Goal: Task Accomplishment & Management: Manage account settings

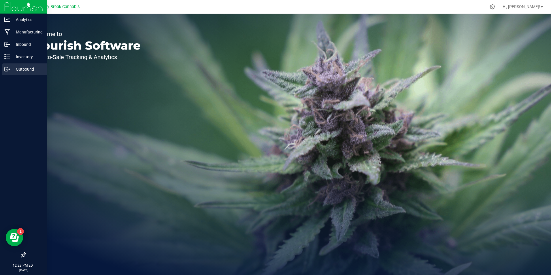
click at [14, 68] on p "Outbound" at bounding box center [27, 69] width 35 height 7
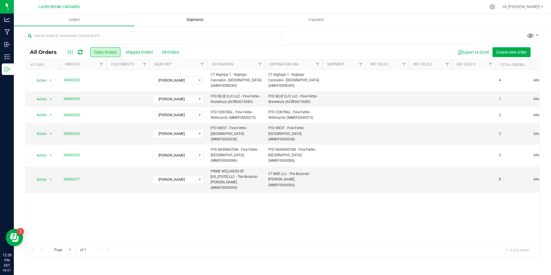
click at [195, 18] on span "Shipments" at bounding box center [195, 19] width 33 height 5
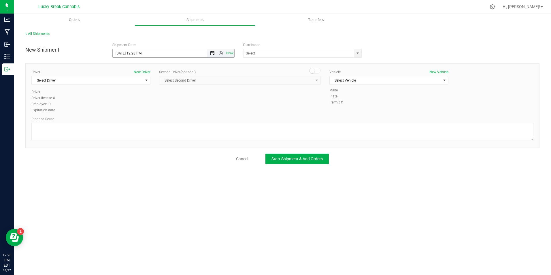
click at [212, 52] on span "Open the date view" at bounding box center [212, 53] width 5 height 5
click at [152, 119] on link "28" at bounding box center [151, 120] width 8 height 9
click at [220, 53] on span "Open the time view" at bounding box center [220, 53] width 5 height 5
click at [129, 95] on li "8:00 AM" at bounding box center [173, 94] width 121 height 7
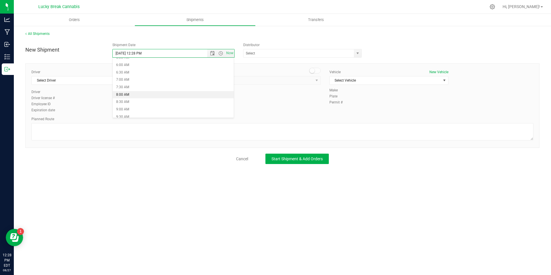
type input "8/28/2025 8:00 AM"
click at [357, 52] on span "select" at bounding box center [357, 53] width 5 height 5
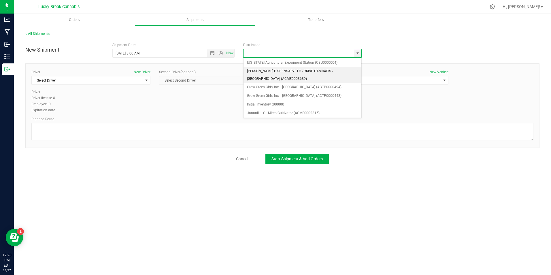
scroll to position [61, 0]
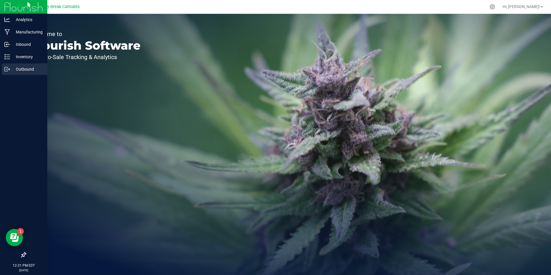
click at [23, 71] on p "Outbound" at bounding box center [27, 69] width 35 height 7
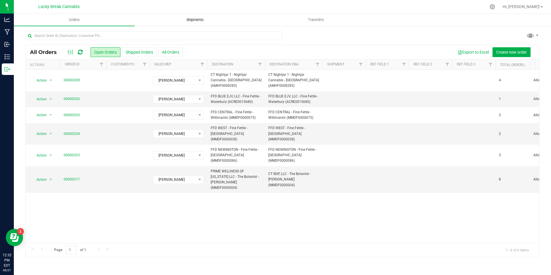
click at [193, 19] on span "Shipments" at bounding box center [195, 19] width 33 height 5
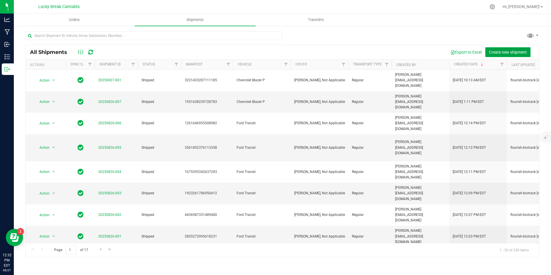
click at [517, 50] on span "Create new shipment" at bounding box center [508, 52] width 38 height 5
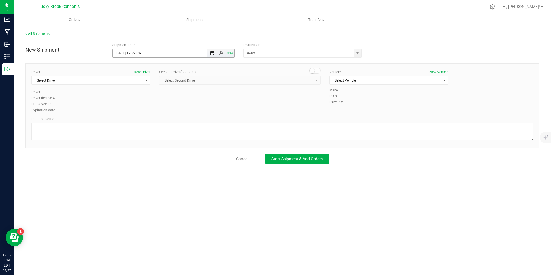
click at [212, 52] on span "Open the date view" at bounding box center [212, 53] width 5 height 5
click at [151, 122] on link "28" at bounding box center [151, 120] width 8 height 9
click at [220, 53] on span "Open the time view" at bounding box center [220, 53] width 5 height 5
click at [130, 94] on li "8:00 AM" at bounding box center [173, 94] width 121 height 7
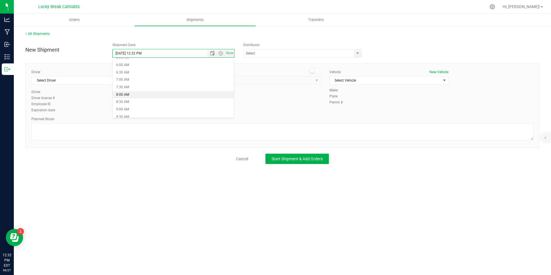
type input "8/28/2025 8:00 AM"
click at [359, 52] on span "select" at bounding box center [357, 53] width 5 height 5
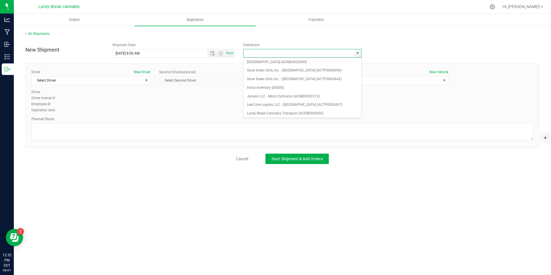
scroll to position [58, 0]
click at [269, 106] on li "Lucky Break Cannabis Transport (ACFB0000056)" at bounding box center [302, 107] width 118 height 9
type input "Lucky Break Cannabis Transport (ACFB0000056)"
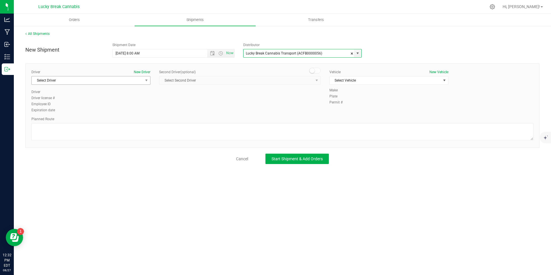
click at [136, 81] on span "Select Driver" at bounding box center [87, 80] width 111 height 8
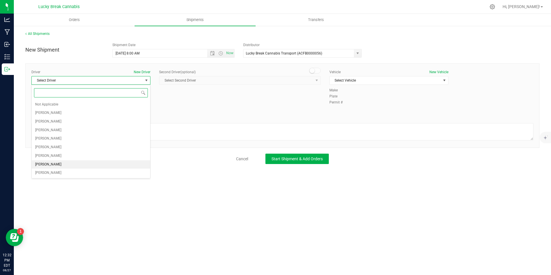
click at [55, 166] on span "Dennis Paglialunga" at bounding box center [48, 164] width 26 height 7
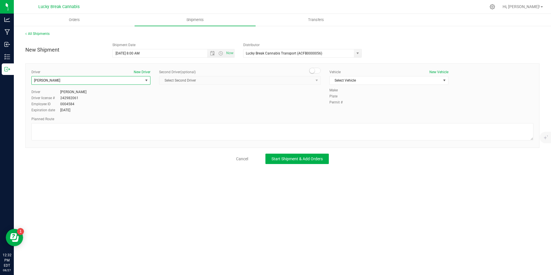
click at [313, 70] on small at bounding box center [311, 70] width 5 height 5
click at [312, 80] on span "Select Second Driver" at bounding box center [236, 80] width 154 height 8
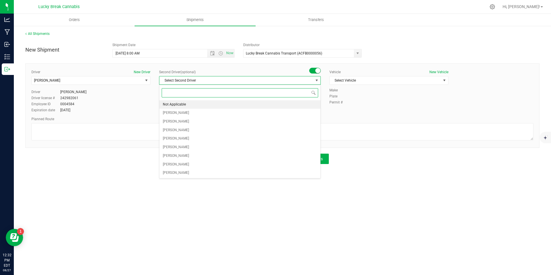
click at [219, 101] on li "Not Applicable" at bounding box center [239, 104] width 161 height 9
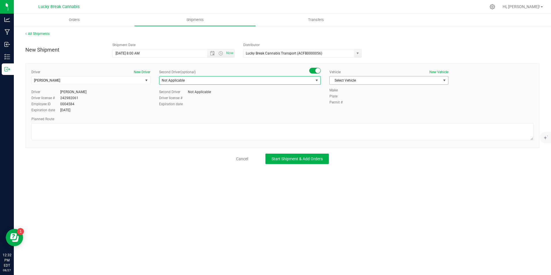
click at [354, 81] on span "Select Vehicle" at bounding box center [384, 80] width 111 height 8
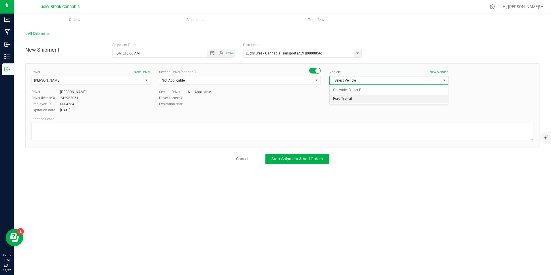
click at [350, 97] on li "Ford Transit" at bounding box center [388, 98] width 118 height 9
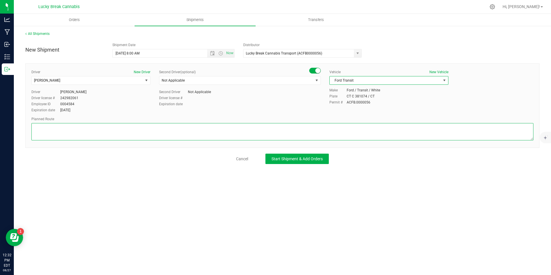
click at [334, 128] on textarea at bounding box center [282, 131] width 502 height 17
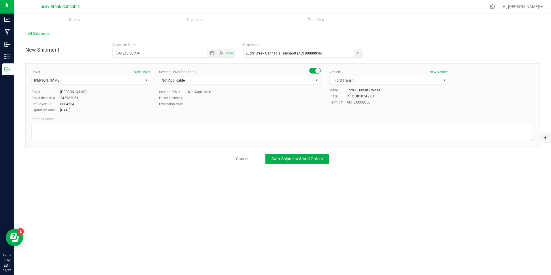
click at [427, 160] on div "Cancel Start Shipment & Add Orders" at bounding box center [282, 158] width 514 height 10
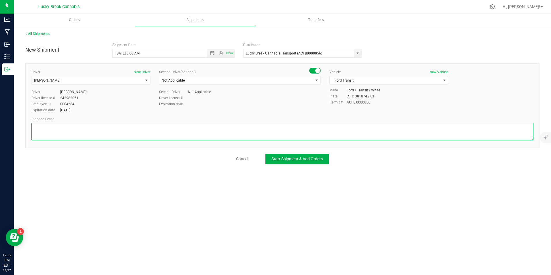
click at [253, 132] on textarea at bounding box center [282, 131] width 502 height 17
type textarea "95n, exit 71, four mile river rd, colton rd"
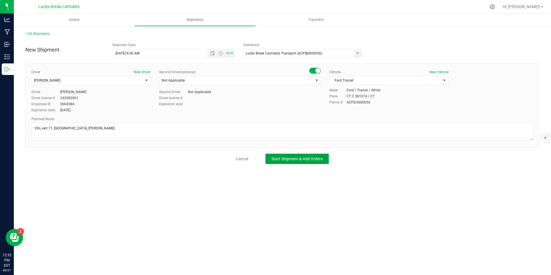
click at [310, 159] on span "Start Shipment & Add Orders" at bounding box center [296, 158] width 51 height 5
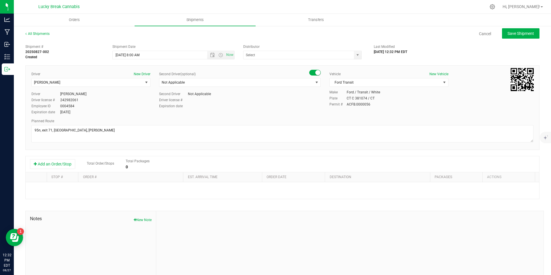
type input "Lucky Break Cannabis Transport (ACFB0000056)"
click at [69, 167] on button "Add an Order/Stop" at bounding box center [52, 164] width 45 height 10
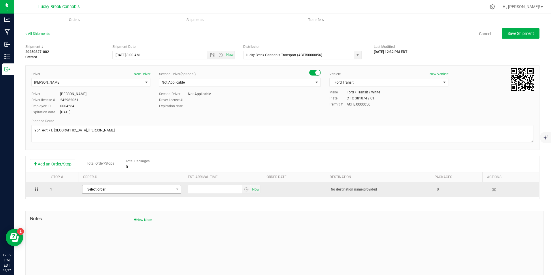
click at [115, 187] on span "Select order" at bounding box center [127, 189] width 91 height 8
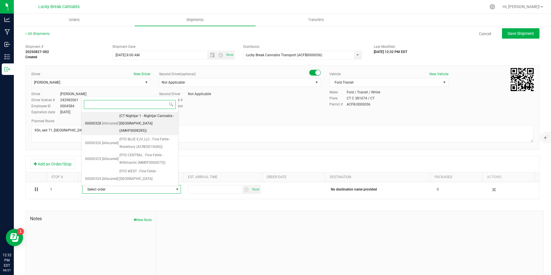
click at [150, 119] on span "(CT Nightjar 1 - Nightjar Cannabis - East Lyme (AMHF0008285))" at bounding box center [146, 123] width 55 height 22
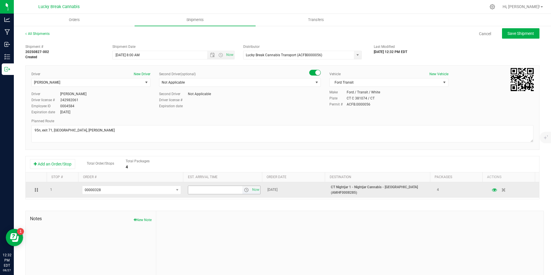
click at [244, 189] on span "select" at bounding box center [246, 189] width 5 height 5
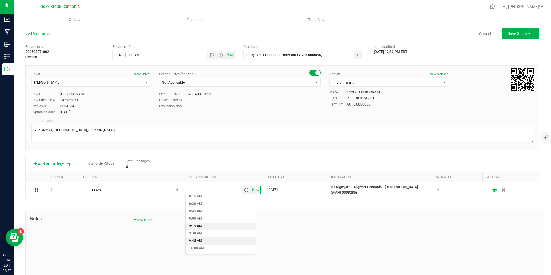
scroll to position [259, 0]
click at [202, 207] on li "9:00 AM" at bounding box center [220, 205] width 70 height 7
click at [348, 210] on div "Shipment # 20250827-002 Created Shipment Date 8/28/2025 8:00 AM Now Distributor…" at bounding box center [282, 164] width 514 height 247
click at [511, 32] on span "Save Shipment" at bounding box center [520, 33] width 26 height 5
type input "8/28/2025 12:00 PM"
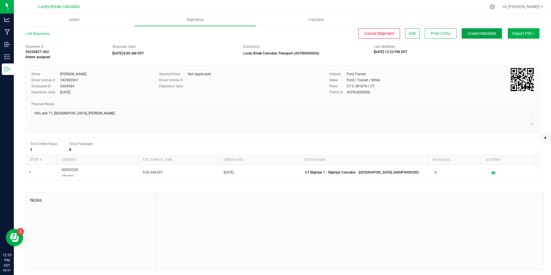
click at [490, 30] on button "Create Manifest" at bounding box center [481, 33] width 40 height 10
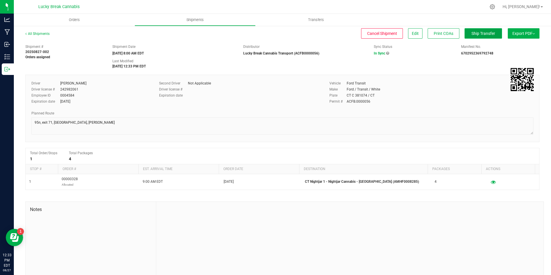
click at [471, 32] on span "Ship Transfer" at bounding box center [483, 33] width 24 height 5
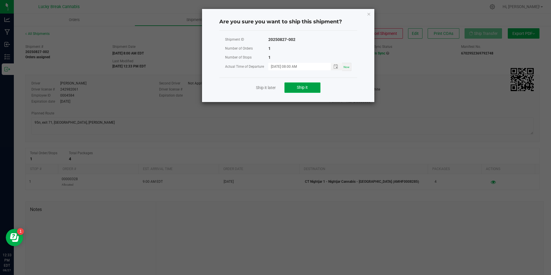
click at [305, 88] on span "Ship it" at bounding box center [302, 87] width 11 height 5
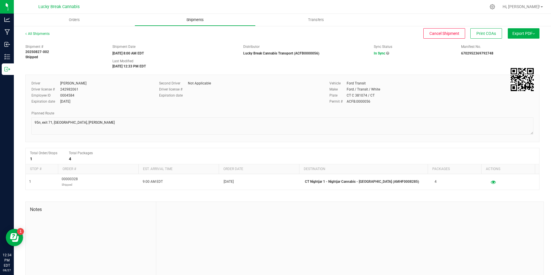
click at [177, 25] on uib-tab-heading "Shipments" at bounding box center [195, 20] width 120 height 12
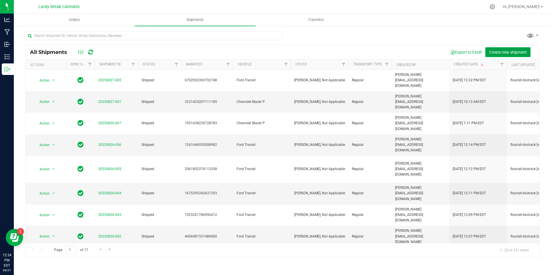
click at [500, 52] on span "Create new shipment" at bounding box center [508, 52] width 38 height 5
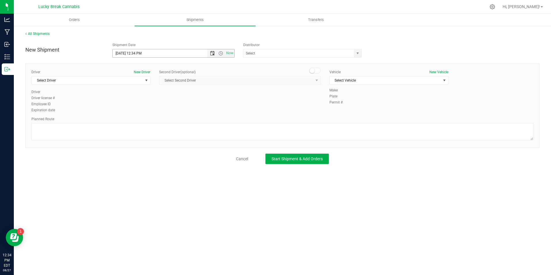
click at [213, 54] on span "Open the date view" at bounding box center [212, 53] width 5 height 5
click at [153, 120] on link "28" at bounding box center [151, 120] width 8 height 9
click at [220, 54] on span "Open the time view" at bounding box center [220, 53] width 5 height 5
click at [136, 110] on li "9:00 AM" at bounding box center [173, 109] width 121 height 7
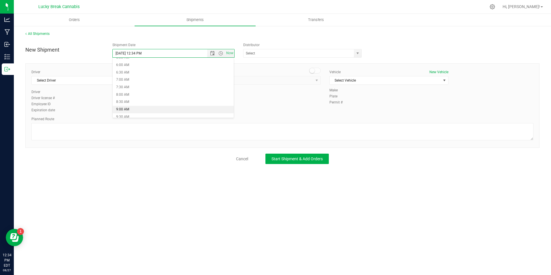
type input "8/28/2025 9:00 AM"
click at [357, 53] on span "select" at bounding box center [357, 53] width 5 height 5
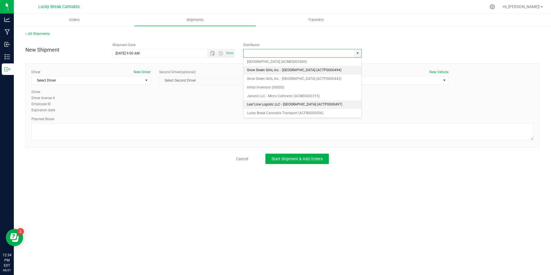
scroll to position [58, 0]
click at [263, 105] on li "Lucky Break Cannabis Transport (ACFB0000056)" at bounding box center [302, 107] width 118 height 9
type input "Lucky Break Cannabis Transport (ACFB0000056)"
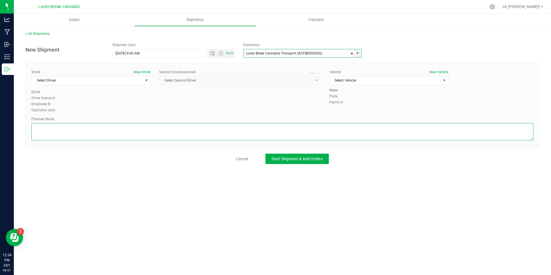
click at [290, 134] on textarea at bounding box center [282, 131] width 502 height 17
click at [200, 133] on textarea at bounding box center [282, 131] width 502 height 17
paste textarea "I95-N, Exit 27A CT-8, CT-15N, Exit 68 N-E I-91N, Exit 25-26 CT-3 Glastonbury, C…"
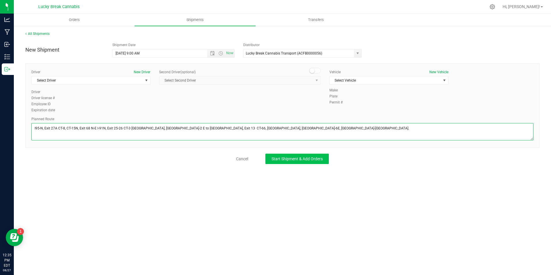
type textarea "I95-N, Exit 27A CT-8, CT-15N, Exit 68 N-E I-91N, Exit 25-26 CT-3 Glastonbury, C…"
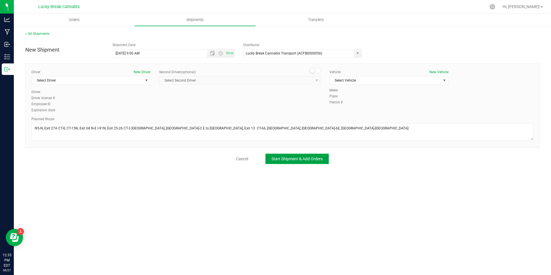
click at [294, 158] on span "Start Shipment & Add Orders" at bounding box center [296, 158] width 51 height 5
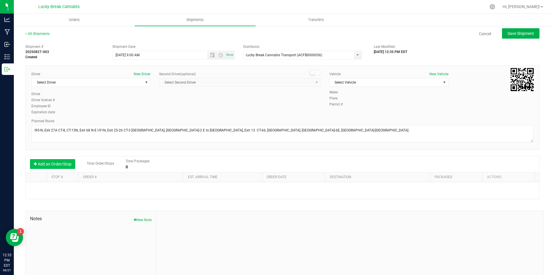
click at [58, 165] on button "Add an Order/Stop" at bounding box center [52, 164] width 45 height 10
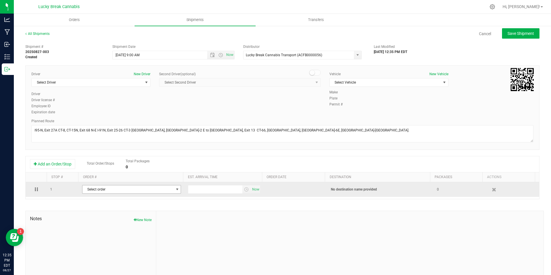
click at [111, 187] on span "Select order" at bounding box center [127, 189] width 91 height 8
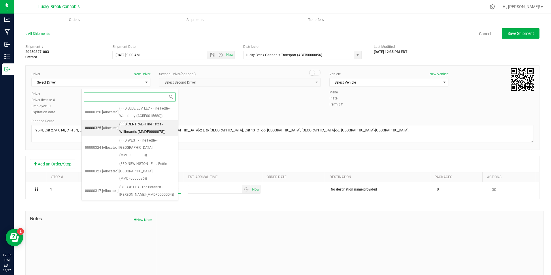
click at [152, 129] on span "(FFD CENTRAL - Fine Fettle - Willimantic (MMDF0000075))" at bounding box center [146, 128] width 55 height 15
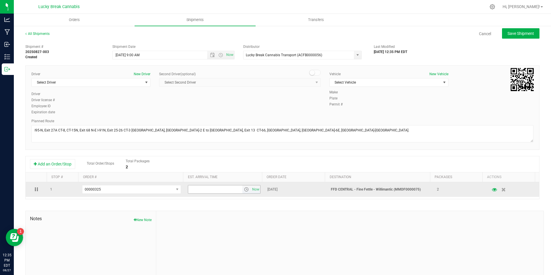
click at [244, 189] on span "select" at bounding box center [246, 189] width 5 height 5
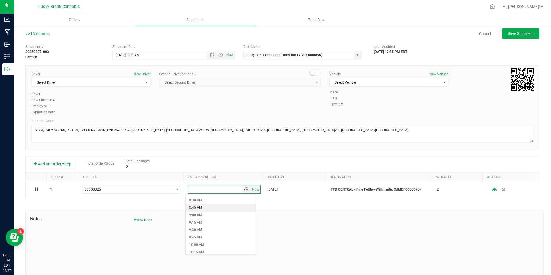
scroll to position [259, 0]
click at [200, 234] on li "10:00 AM" at bounding box center [220, 235] width 70 height 7
click at [339, 215] on div at bounding box center [349, 249] width 387 height 77
click at [522, 31] on span "Save Shipment" at bounding box center [520, 33] width 26 height 5
type input "8/28/2025 1:00 PM"
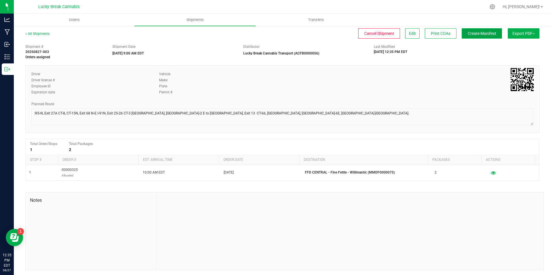
click at [475, 33] on span "Create Manifest" at bounding box center [481, 33] width 29 height 5
click at [409, 35] on span "Edit" at bounding box center [412, 33] width 7 height 5
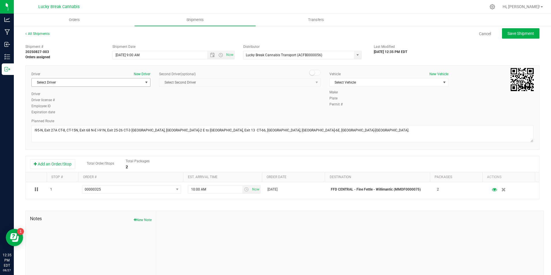
click at [102, 82] on span "Select Driver" at bounding box center [87, 82] width 111 height 8
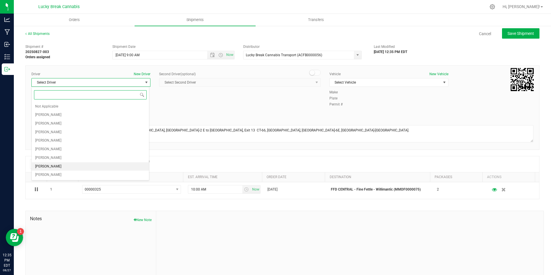
click at [51, 163] on span "[PERSON_NAME]" at bounding box center [48, 166] width 26 height 7
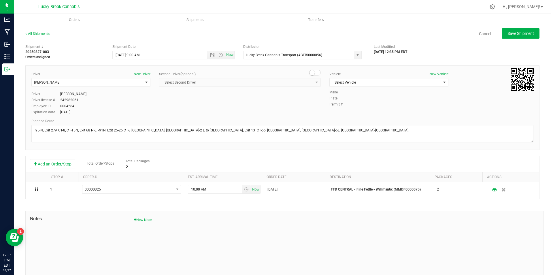
click at [313, 71] on span at bounding box center [315, 73] width 12 height 6
click at [309, 83] on span "Select Second Driver" at bounding box center [236, 82] width 154 height 8
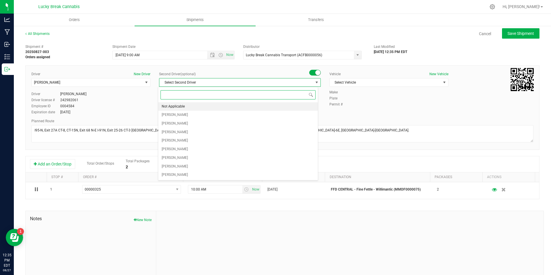
click at [234, 106] on li "Not Applicable" at bounding box center [238, 106] width 160 height 9
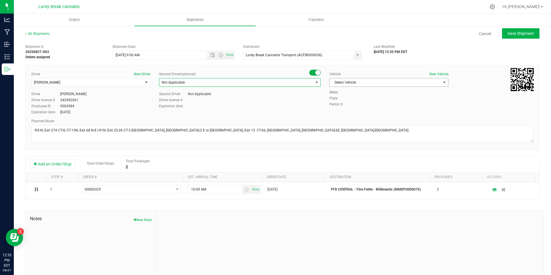
click at [364, 80] on span "Select Vehicle" at bounding box center [384, 82] width 111 height 8
click at [343, 101] on li "Ford Transit" at bounding box center [385, 100] width 117 height 9
click at [524, 30] on button "Save Shipment" at bounding box center [520, 33] width 37 height 10
type input "8/28/2025 1:00 PM"
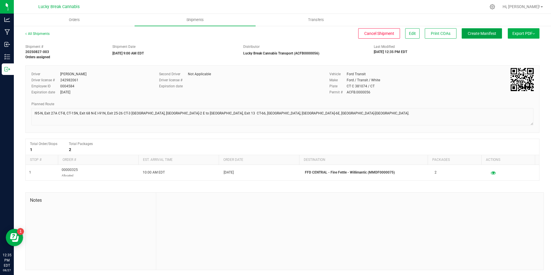
click at [474, 33] on span "Create Manifest" at bounding box center [481, 33] width 29 height 5
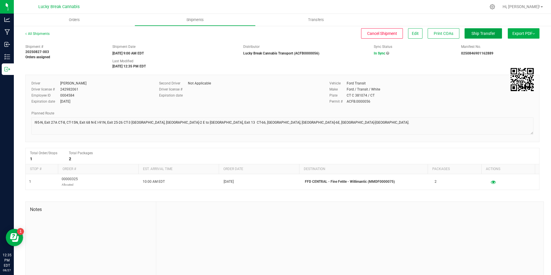
click at [471, 33] on span "Ship Transfer" at bounding box center [483, 33] width 24 height 5
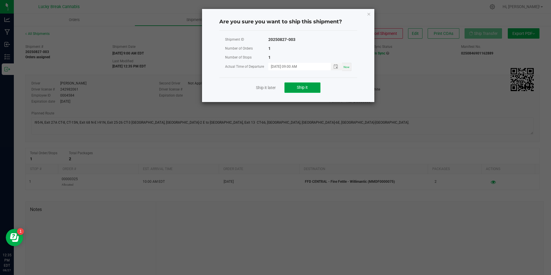
click at [311, 85] on button "Ship it" at bounding box center [302, 87] width 36 height 10
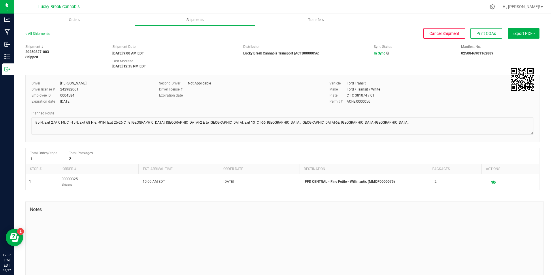
click at [200, 21] on span "Shipments" at bounding box center [195, 19] width 33 height 5
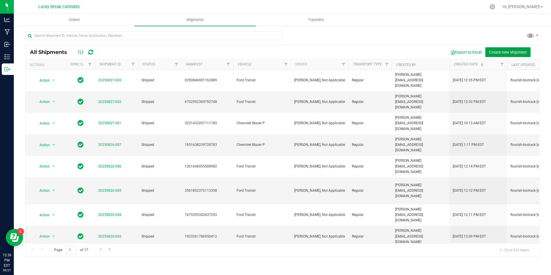
click at [497, 53] on span "Create new shipment" at bounding box center [508, 52] width 38 height 5
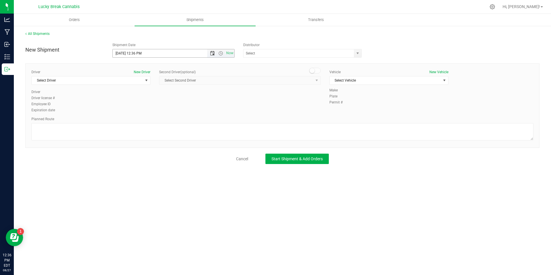
click at [208, 53] on span "Open the date view" at bounding box center [212, 53] width 10 height 5
click at [152, 120] on link "28" at bounding box center [151, 120] width 8 height 9
click at [221, 53] on span "Open the time view" at bounding box center [220, 53] width 5 height 5
click at [133, 67] on li "10:00 AM" at bounding box center [173, 66] width 121 height 7
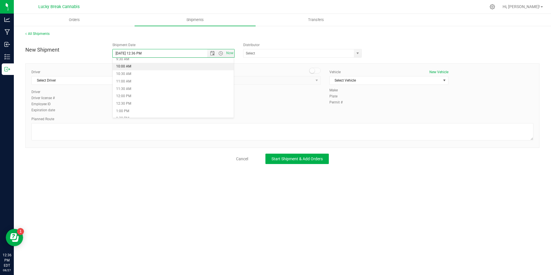
type input "8/28/2025 10:00 AM"
click at [357, 53] on span "select" at bounding box center [357, 53] width 5 height 5
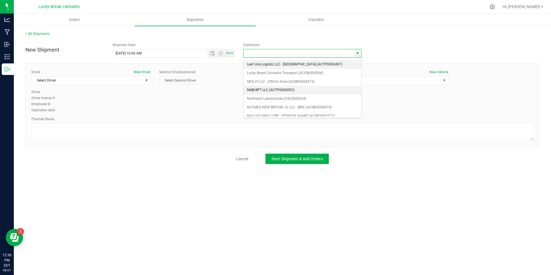
scroll to position [83, 0]
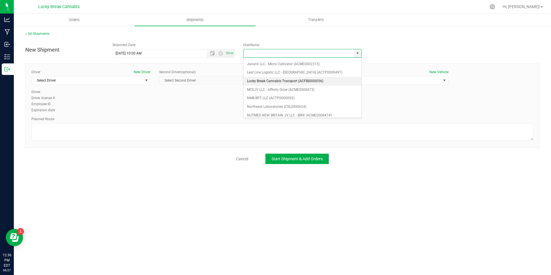
click at [269, 81] on li "Lucky Break Cannabis Transport (ACFB0000056)" at bounding box center [302, 81] width 118 height 9
type input "Lucky Break Cannabis Transport (ACFB0000056)"
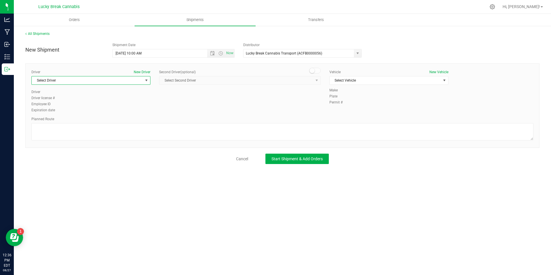
click at [131, 81] on span "Select Driver" at bounding box center [87, 80] width 111 height 8
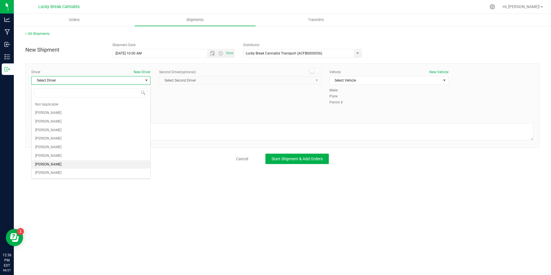
click at [61, 163] on span "[PERSON_NAME]" at bounding box center [48, 164] width 26 height 7
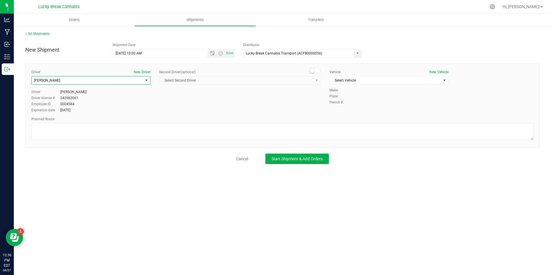
click at [312, 71] on small at bounding box center [311, 70] width 5 height 5
click at [312, 79] on span "Select Second Driver" at bounding box center [236, 80] width 154 height 8
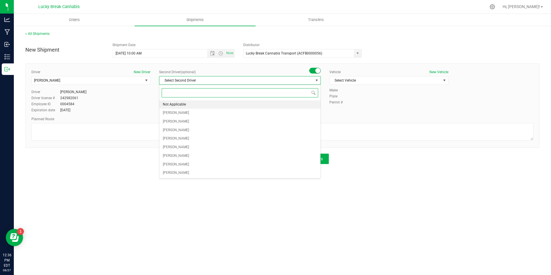
click at [201, 106] on li "Not Applicable" at bounding box center [239, 104] width 161 height 9
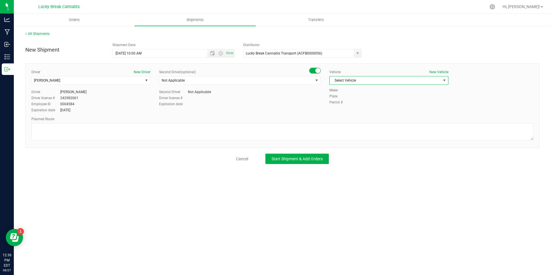
click at [360, 80] on span "Select Vehicle" at bounding box center [384, 80] width 111 height 8
click at [358, 100] on li "Ford Transit" at bounding box center [388, 98] width 118 height 9
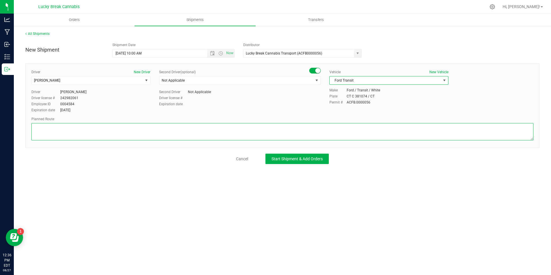
click at [356, 128] on textarea at bounding box center [282, 131] width 502 height 17
click at [216, 137] on textarea at bounding box center [282, 131] width 502 height 17
paste textarea "[GEOGRAPHIC_DATA][PERSON_NAME], I-84W, Exit 52 to I-91S, Exit 28 to CT-15S, ram…"
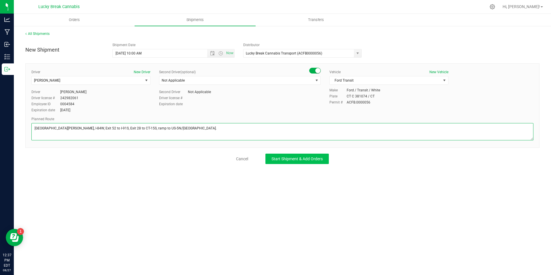
type textarea "[GEOGRAPHIC_DATA][PERSON_NAME], I-84W, Exit 52 to I-91S, Exit 28 to CT-15S, ram…"
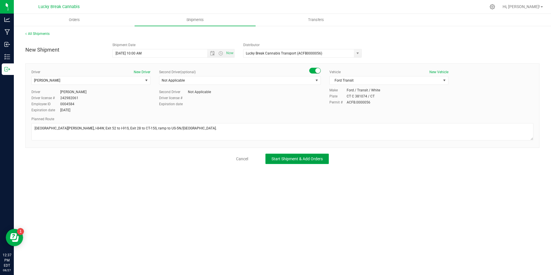
click at [292, 163] on button "Start Shipment & Add Orders" at bounding box center [296, 158] width 63 height 10
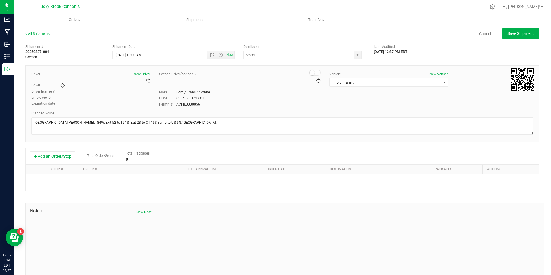
type input "Lucky Break Cannabis Transport (ACFB0000056)"
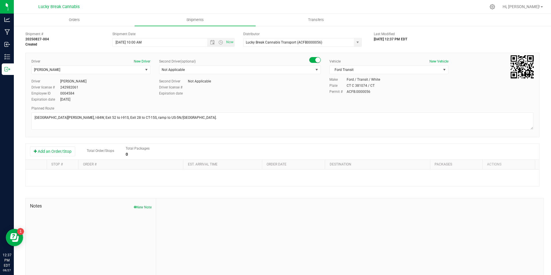
scroll to position [20, 0]
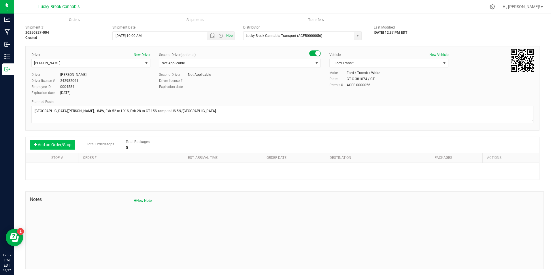
click at [53, 143] on button "Add an Order/Stop" at bounding box center [52, 145] width 45 height 10
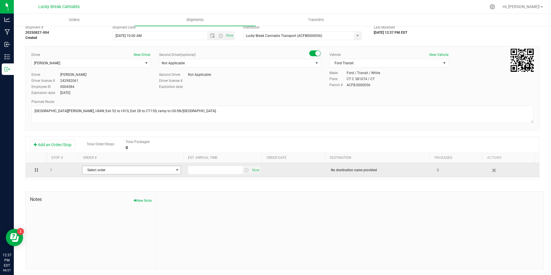
click at [125, 171] on span "Select order" at bounding box center [127, 170] width 91 height 8
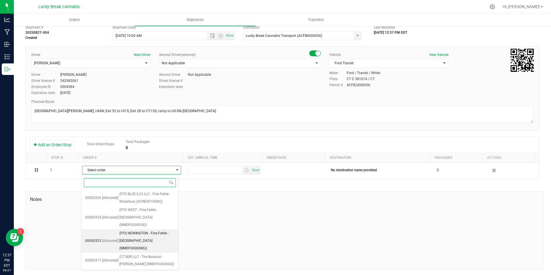
click at [153, 229] on span "(FFD NEWINGTON - Fine Fettle - Newington (MMDF0000086))" at bounding box center [146, 240] width 55 height 22
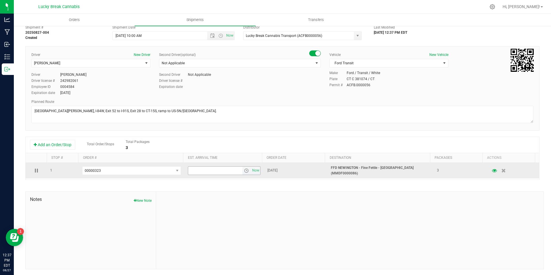
click at [244, 171] on span "select" at bounding box center [246, 170] width 5 height 5
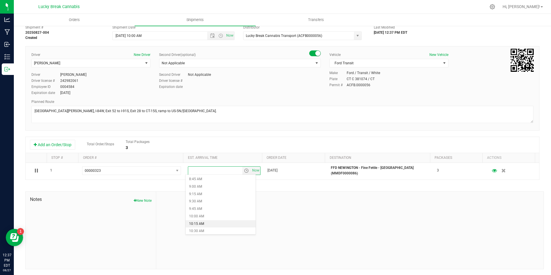
scroll to position [288, 0]
click at [210, 210] on li "10:45 AM" at bounding box center [220, 209] width 70 height 7
click at [312, 197] on div at bounding box center [349, 229] width 387 height 77
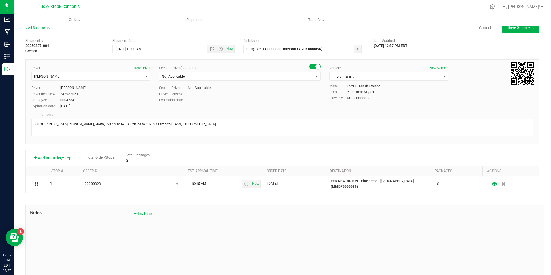
scroll to position [0, 0]
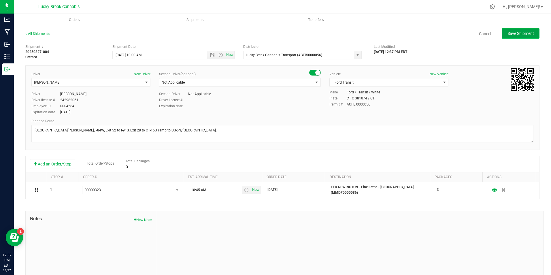
click at [519, 36] on button "Save Shipment" at bounding box center [520, 33] width 37 height 10
type input "8/28/2025 2:00 PM"
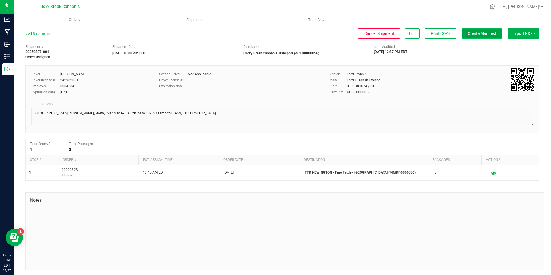
click at [467, 36] on span "Create Manifest" at bounding box center [481, 33] width 29 height 5
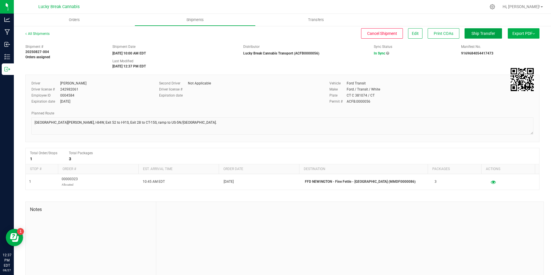
click at [471, 32] on span "Ship Transfer" at bounding box center [483, 33] width 24 height 5
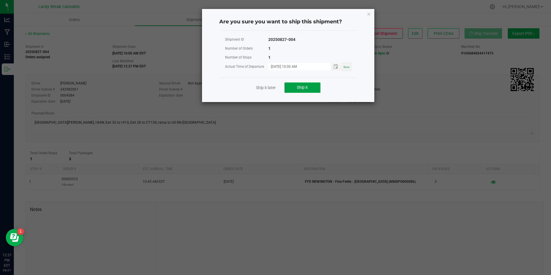
click at [304, 86] on span "Ship it" at bounding box center [302, 87] width 11 height 5
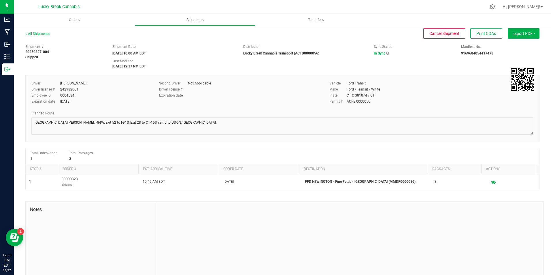
click at [196, 19] on span "Shipments" at bounding box center [195, 19] width 33 height 5
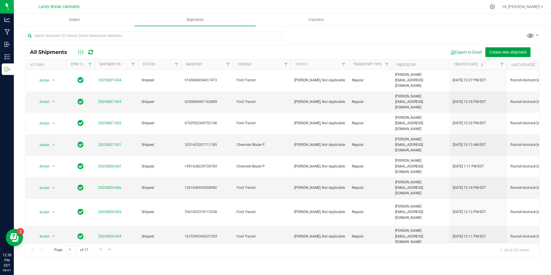
click at [502, 52] on span "Create new shipment" at bounding box center [508, 52] width 38 height 5
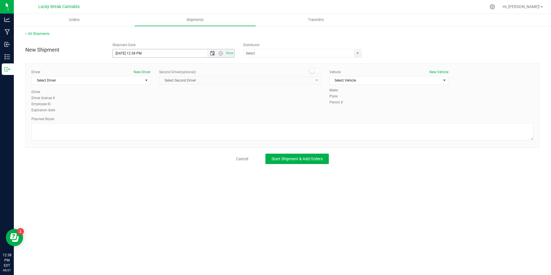
click at [211, 52] on span "Open the date view" at bounding box center [212, 53] width 5 height 5
click at [151, 120] on link "28" at bounding box center [151, 120] width 8 height 9
click at [220, 53] on span "Open the time view" at bounding box center [220, 53] width 5 height 5
click at [132, 80] on li "11:00 AM" at bounding box center [173, 81] width 121 height 7
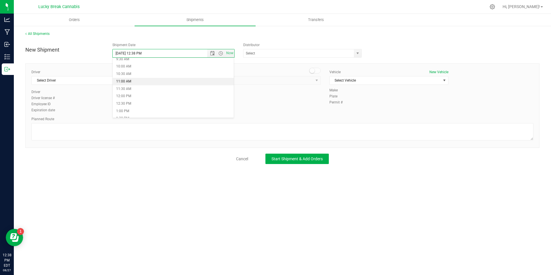
type input "8/28/2025 11:00 AM"
click at [357, 53] on span "select" at bounding box center [357, 53] width 5 height 5
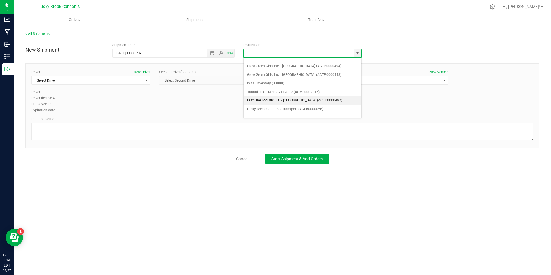
scroll to position [58, 0]
click at [269, 105] on li "Lucky Break Cannabis Transport (ACFB0000056)" at bounding box center [302, 107] width 118 height 9
type input "Lucky Break Cannabis Transport (ACFB0000056)"
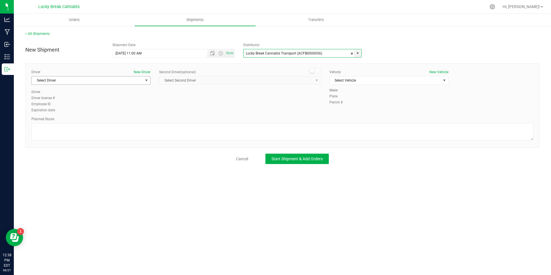
click at [137, 80] on span "Select Driver" at bounding box center [87, 80] width 111 height 8
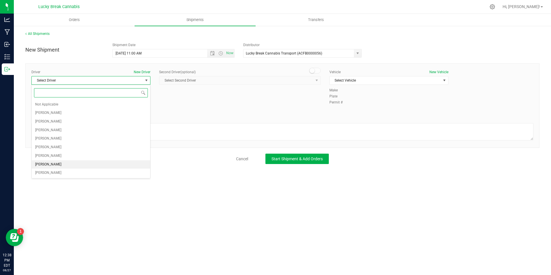
click at [56, 165] on span "Dennis Paglialunga" at bounding box center [48, 164] width 26 height 7
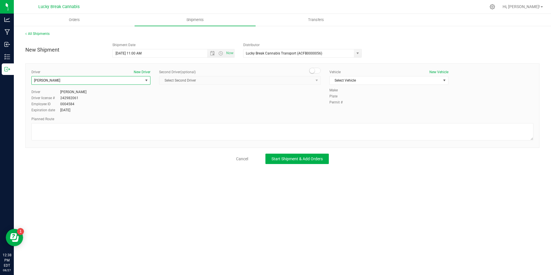
click at [317, 72] on span at bounding box center [315, 71] width 12 height 6
click at [314, 79] on span "select" at bounding box center [316, 80] width 5 height 5
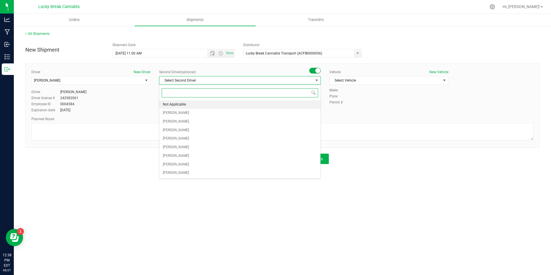
click at [205, 107] on li "Not Applicable" at bounding box center [239, 104] width 161 height 9
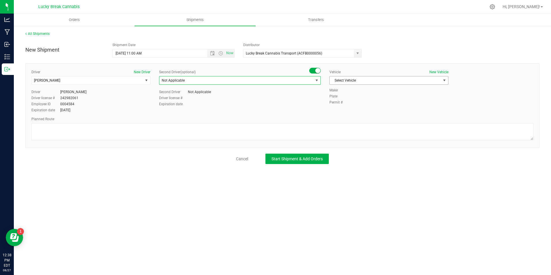
click at [356, 76] on div "Vehicle New Vehicle Select Vehicle Select Vehicle Chevrolet Blazer P Ford Trans…" at bounding box center [389, 78] width 128 height 18
click at [357, 86] on div "Vehicle New Vehicle Select Vehicle Select Vehicle Chevrolet Blazer P Ford Trans…" at bounding box center [389, 78] width 128 height 18
click at [361, 80] on span "Select Vehicle" at bounding box center [384, 80] width 111 height 8
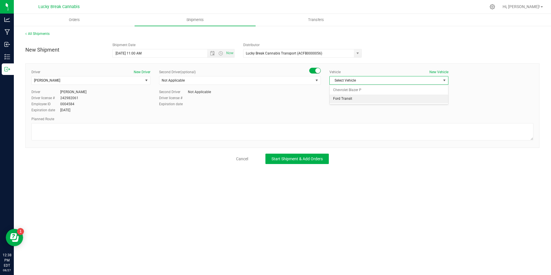
click at [350, 100] on li "Ford Transit" at bounding box center [388, 98] width 118 height 9
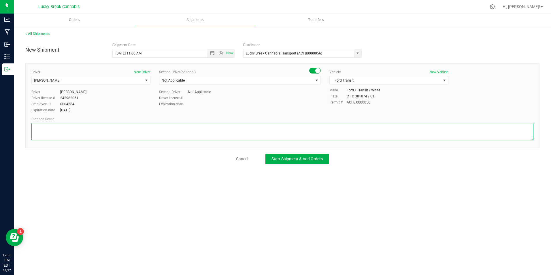
click at [222, 125] on textarea at bounding box center [282, 131] width 502 height 17
paste textarea "I84-W toward Danbury, Exit 17 to CT-63/CT-64, head to Middlebury/Naugatuck, CT-…"
type textarea "I84-W toward Danbury, Exit 17 to CT-63/CT-64, head to Middlebury/Naugatuck, CT-…"
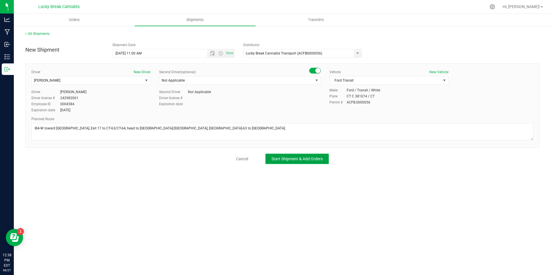
click at [291, 159] on span "Start Shipment & Add Orders" at bounding box center [296, 158] width 51 height 5
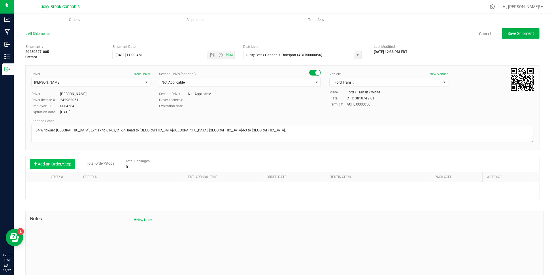
click at [66, 164] on button "Add an Order/Stop" at bounding box center [52, 164] width 45 height 10
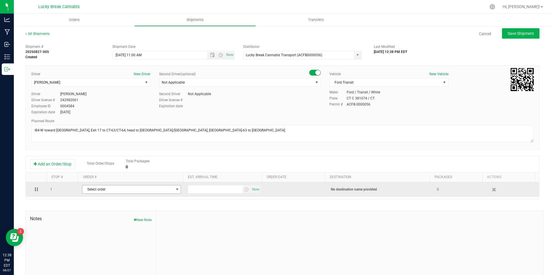
click at [108, 189] on span "Select order" at bounding box center [127, 189] width 91 height 8
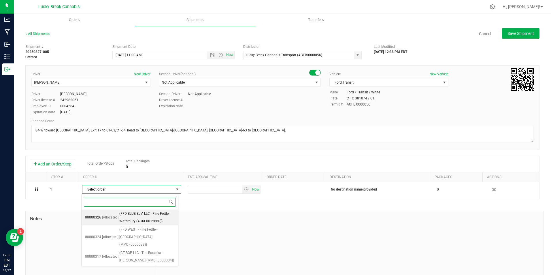
click at [140, 217] on span "(FFD BLUE EJV, LLC - Fine Fettle - Waterbury (ACRE0015680))" at bounding box center [146, 217] width 55 height 15
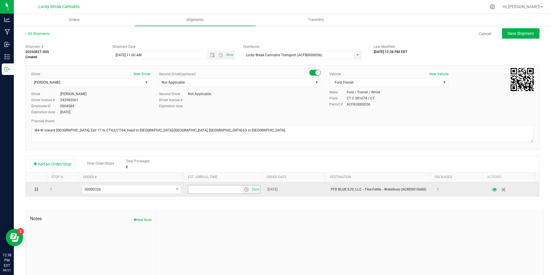
click at [244, 189] on span "select" at bounding box center [246, 189] width 5 height 5
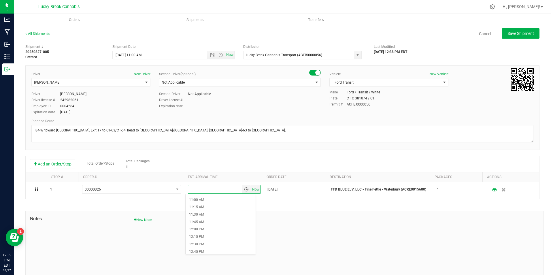
scroll to position [346, 0]
click at [210, 200] on li "11:45 AM" at bounding box center [220, 201] width 70 height 7
click at [515, 34] on span "Save Shipment" at bounding box center [520, 33] width 26 height 5
type input "8/28/2025 3:00 PM"
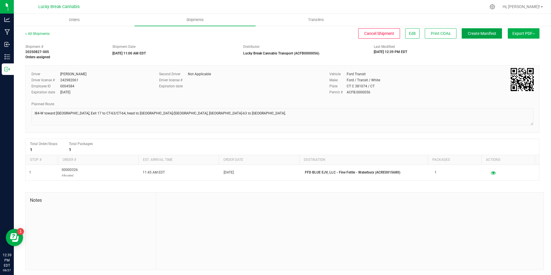
click at [479, 31] on button "Create Manifest" at bounding box center [481, 33] width 40 height 10
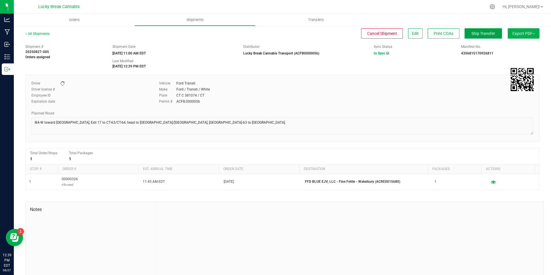
click at [471, 34] on span "Ship Transfer" at bounding box center [483, 33] width 24 height 5
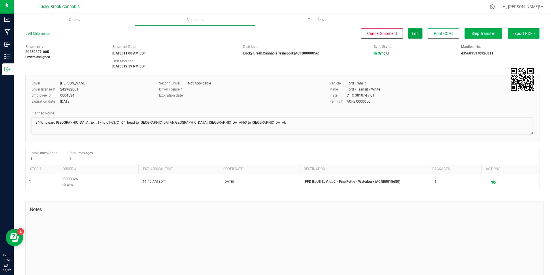
click at [411, 32] on span "Edit" at bounding box center [414, 33] width 7 height 5
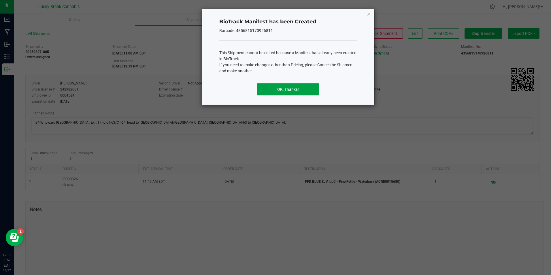
click at [284, 87] on button "OK, Thanks!" at bounding box center [288, 89] width 62 height 12
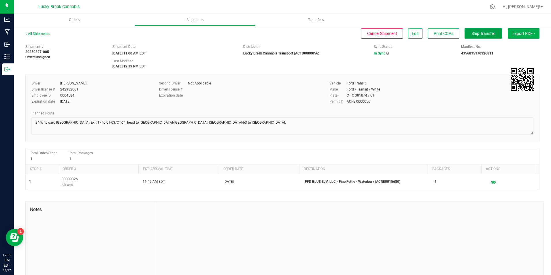
click at [491, 33] on button "Ship Transfer" at bounding box center [482, 33] width 37 height 10
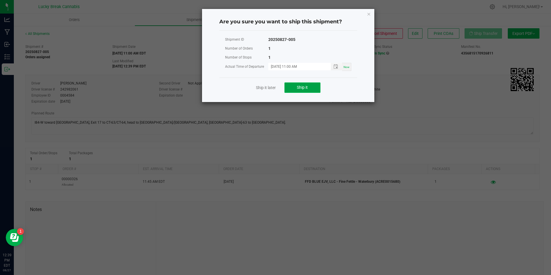
click at [313, 86] on button "Ship it" at bounding box center [302, 87] width 36 height 10
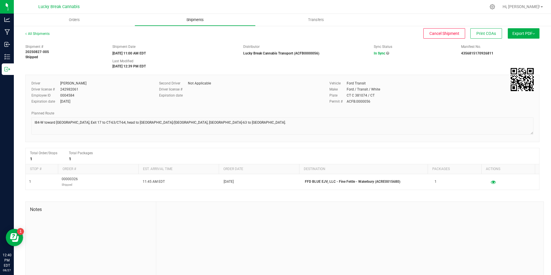
click at [200, 20] on span "Shipments" at bounding box center [195, 19] width 33 height 5
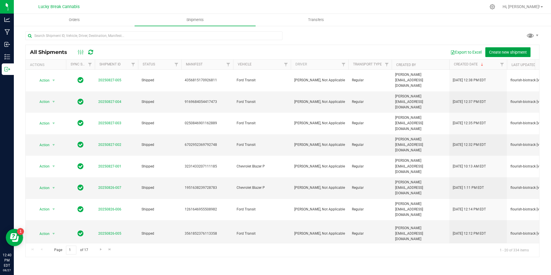
click at [501, 50] on span "Create new shipment" at bounding box center [508, 52] width 38 height 5
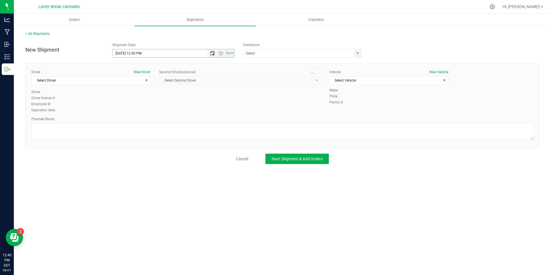
click at [210, 53] on span "Open the date view" at bounding box center [212, 53] width 5 height 5
click at [153, 120] on link "28" at bounding box center [151, 120] width 8 height 9
click at [221, 54] on span "Open the time view" at bounding box center [220, 53] width 5 height 5
click at [130, 94] on li "12:00 PM" at bounding box center [173, 95] width 121 height 7
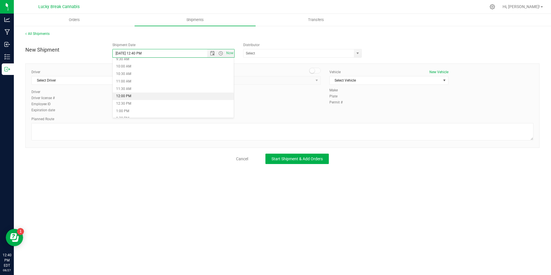
type input "8/28/2025 12:00 PM"
click at [360, 51] on span "select" at bounding box center [357, 53] width 7 height 8
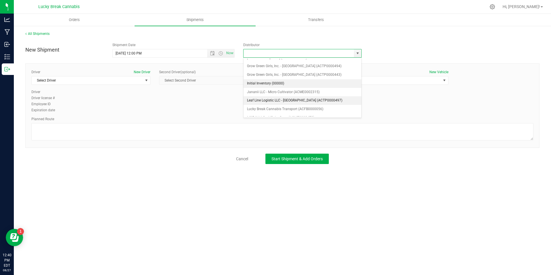
scroll to position [58, 0]
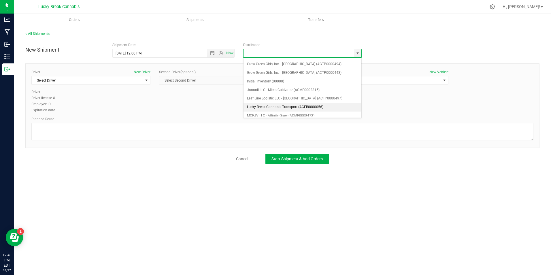
click at [274, 105] on li "Lucky Break Cannabis Transport (ACFB0000056)" at bounding box center [302, 107] width 118 height 9
type input "Lucky Break Cannabis Transport (ACFB0000056)"
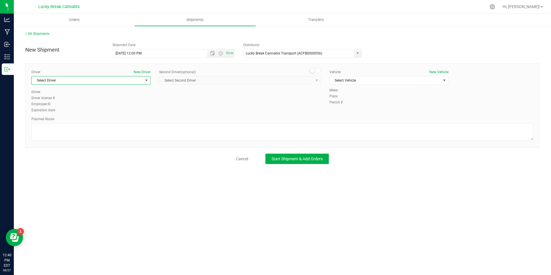
click at [141, 81] on span "Select Driver" at bounding box center [87, 80] width 111 height 8
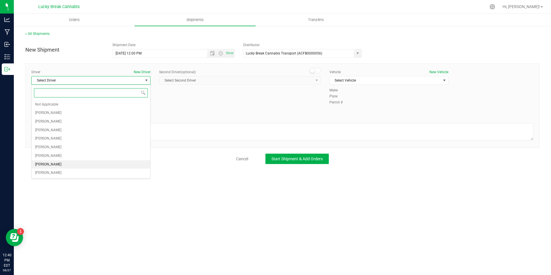
click at [53, 163] on span "Dennis Paglialunga" at bounding box center [48, 164] width 26 height 7
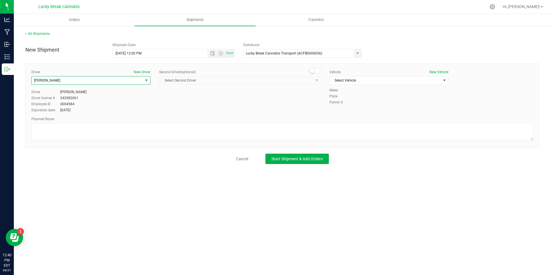
click at [310, 73] on div "Second Driver (optional)" at bounding box center [240, 71] width 162 height 5
click at [312, 72] on small at bounding box center [311, 70] width 5 height 5
click at [312, 81] on span "Select Second Driver" at bounding box center [236, 80] width 154 height 8
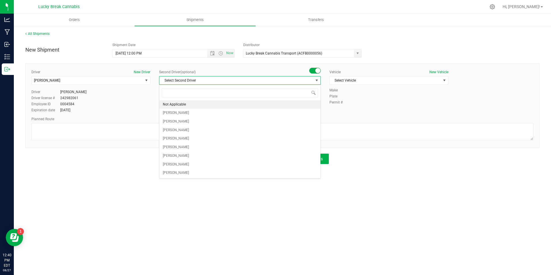
click at [253, 105] on li "Not Applicable" at bounding box center [239, 104] width 161 height 9
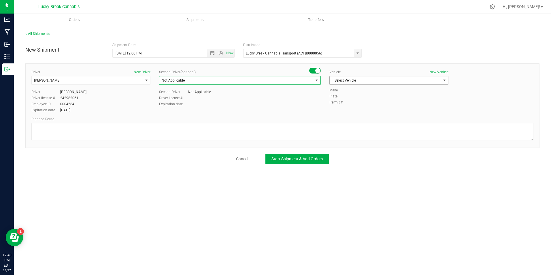
click at [361, 78] on span "Select Vehicle" at bounding box center [384, 80] width 111 height 8
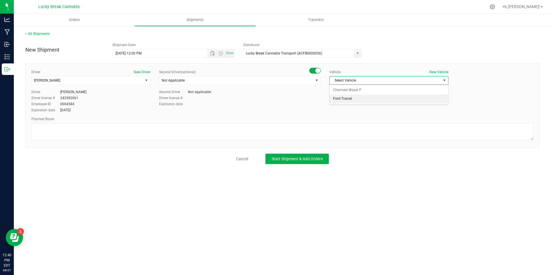
click at [360, 98] on li "Ford Transit" at bounding box center [388, 98] width 118 height 9
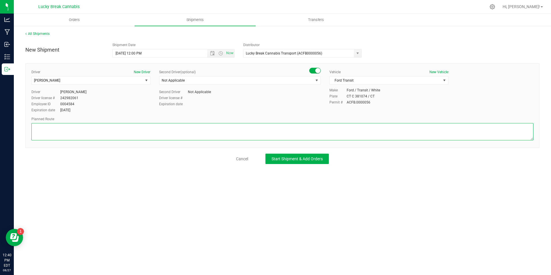
click at [229, 127] on textarea at bounding box center [282, 131] width 502 height 17
paste textarea "Mill Plain Rd to I84-E, Exit 7 to US-7 S, Exit 3 to CT-15 S, Exit 36, CT 106 to…"
type textarea "Mill Plain Rd to I84-E, Exit 7 to US-7 S, Exit 3 to CT-15 S, Exit 36, CT 106 to…"
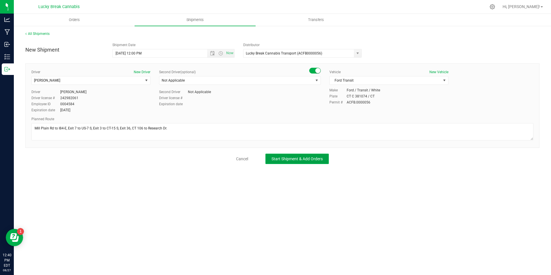
click at [297, 161] on button "Start Shipment & Add Orders" at bounding box center [296, 158] width 63 height 10
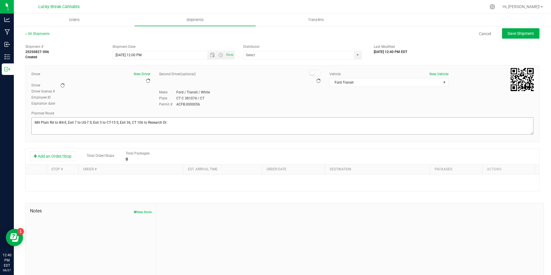
type input "Lucky Break Cannabis Transport (ACFB0000056)"
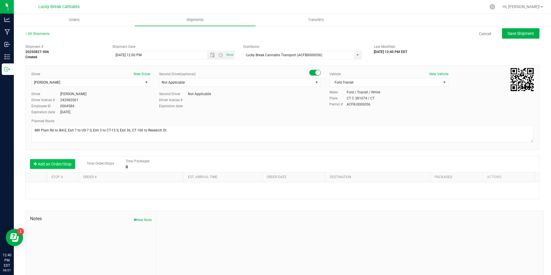
click at [62, 164] on button "Add an Order/Stop" at bounding box center [52, 164] width 45 height 10
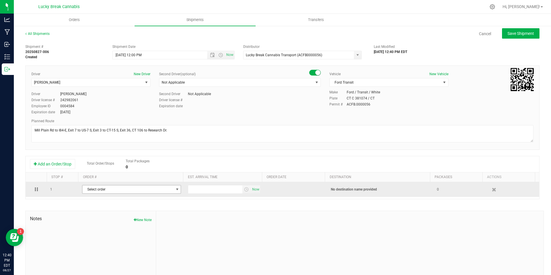
click at [100, 187] on span "Select order" at bounding box center [127, 189] width 91 height 8
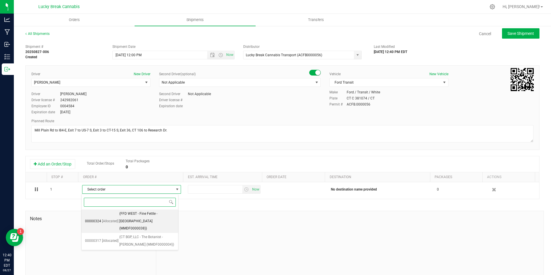
click at [151, 211] on span "(FFD WEST - Fine Fettle - Stamford (MMDF0000038))" at bounding box center [146, 221] width 55 height 22
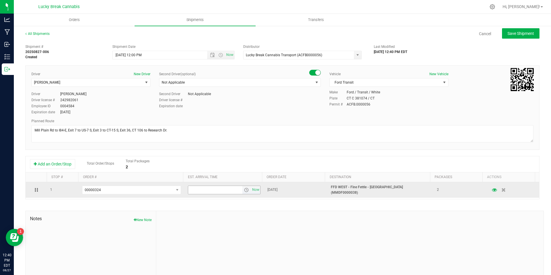
click at [244, 189] on span "select" at bounding box center [246, 189] width 5 height 5
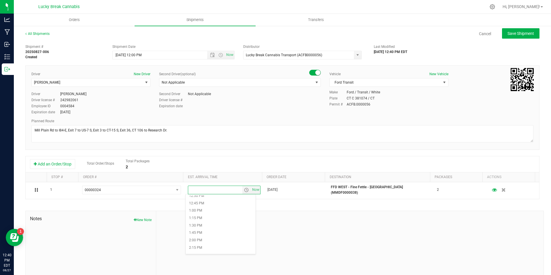
scroll to position [374, 0]
click at [203, 210] on li "1:00 PM" at bounding box center [220, 209] width 70 height 7
click at [515, 35] on span "Save Shipment" at bounding box center [520, 33] width 26 height 5
type input "8/28/2025 4:00 PM"
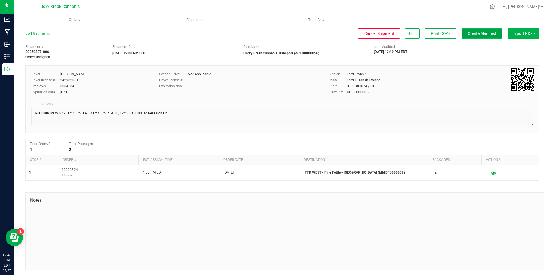
click at [464, 31] on button "Create Manifest" at bounding box center [481, 33] width 40 height 10
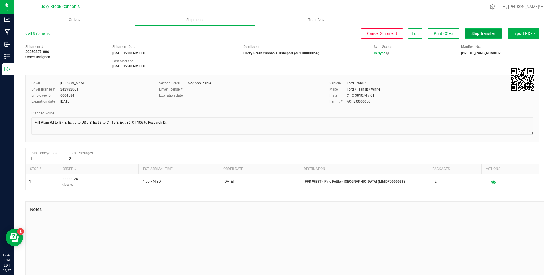
click at [481, 34] on span "Ship Transfer" at bounding box center [483, 33] width 24 height 5
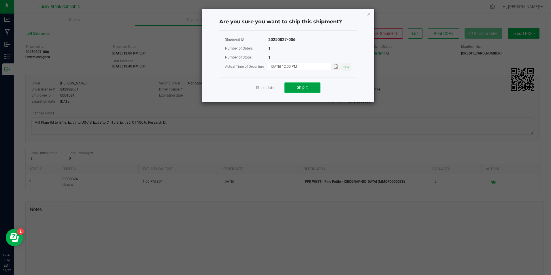
click at [303, 89] on span "Ship it" at bounding box center [302, 87] width 11 height 5
